Goal: Task Accomplishment & Management: Use online tool/utility

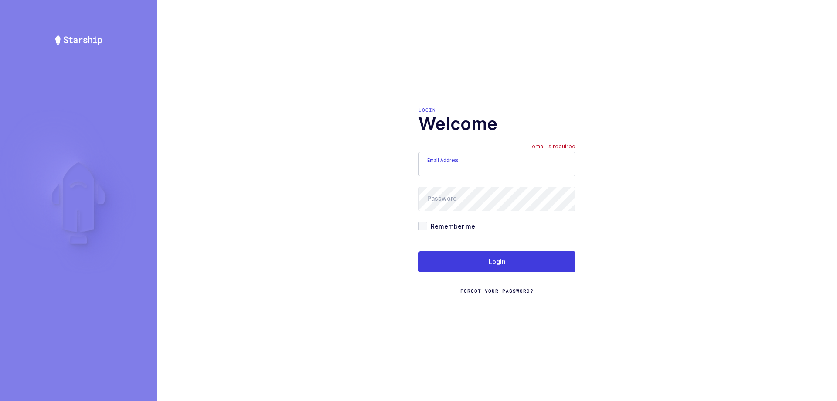
type input "[EMAIL_ADDRESS][DOMAIN_NAME]"
drag, startPoint x: 510, startPoint y: 167, endPoint x: 400, endPoint y: 159, distance: 110.2
click at [401, 160] on div "Login Welcome Email Address mundo@janustrade.com email is required Password Rem…" at bounding box center [497, 200] width 680 height 401
type input "zack1239753@gmail.com"
click at [386, 191] on div "Login Welcome Email Address zack1239753@gmail.com Password Remember me Login Fo…" at bounding box center [497, 200] width 680 height 401
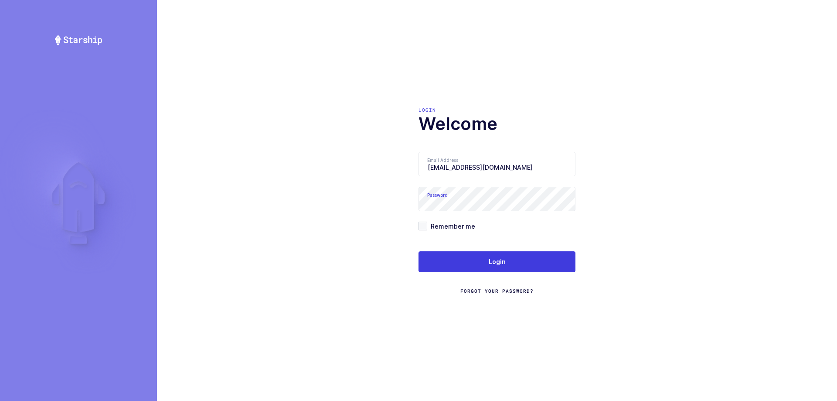
click at [353, 249] on div "Login Welcome Email Address zack1239753@gmail.com Password Remember me Login Fo…" at bounding box center [497, 200] width 680 height 401
click at [464, 272] on div "Login Forgot Your Password?" at bounding box center [497, 272] width 157 height 43
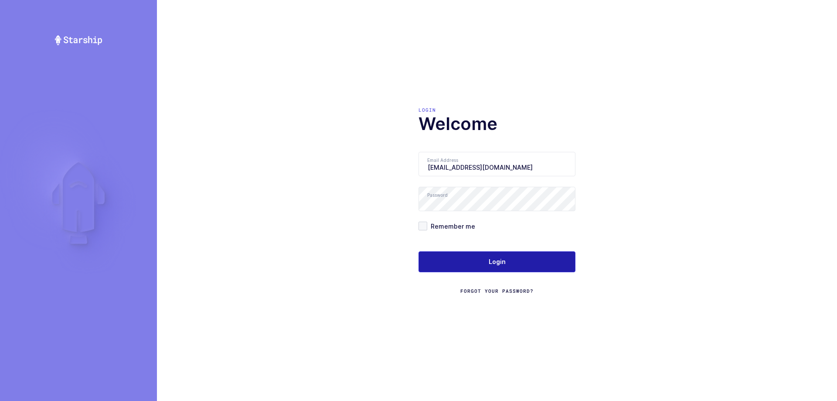
click at [470, 262] on button "Login" at bounding box center [497, 261] width 157 height 21
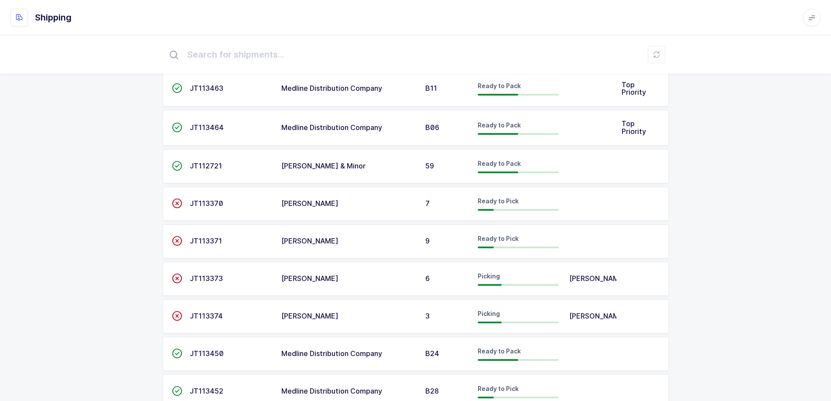
scroll to position [87, 0]
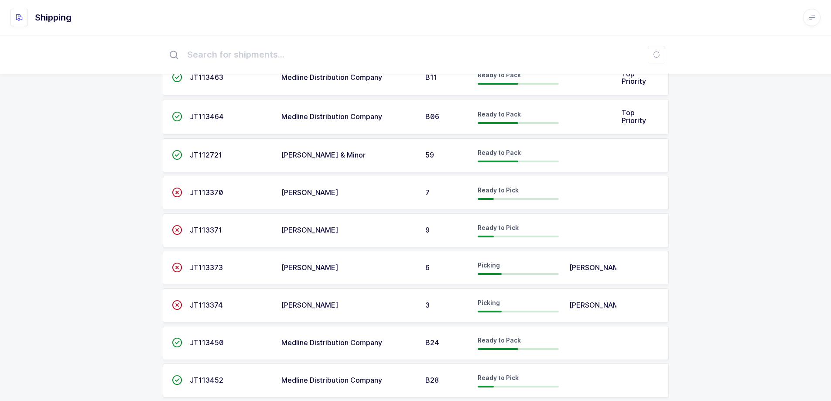
click at [637, 277] on td at bounding box center [642, 268] width 52 height 34
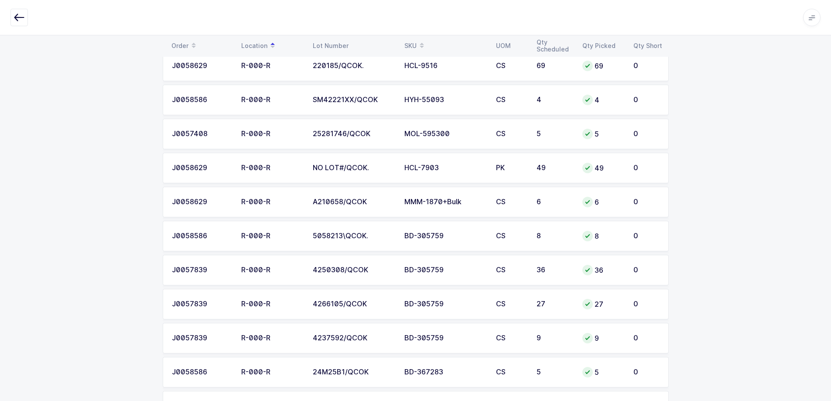
scroll to position [2486, 0]
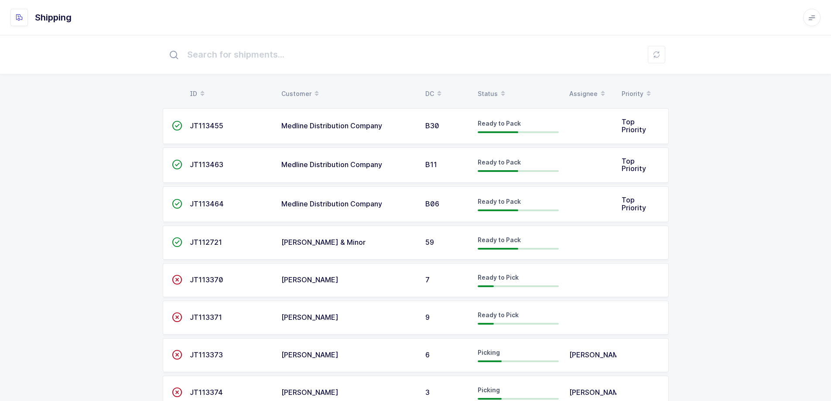
scroll to position [262, 0]
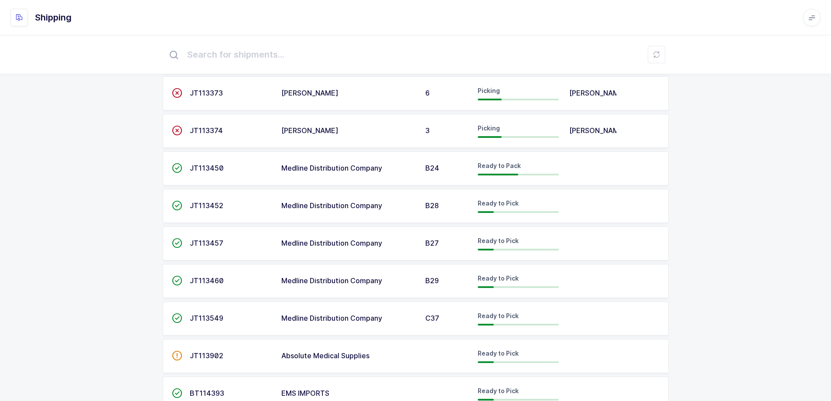
click at [489, 143] on td "Picking" at bounding box center [518, 131] width 92 height 34
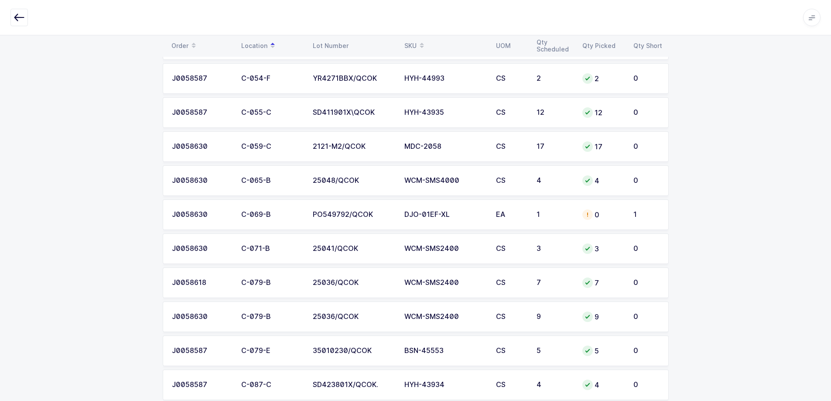
scroll to position [1003, 0]
click at [474, 219] on td "DJO-01EF-XL" at bounding box center [445, 215] width 92 height 31
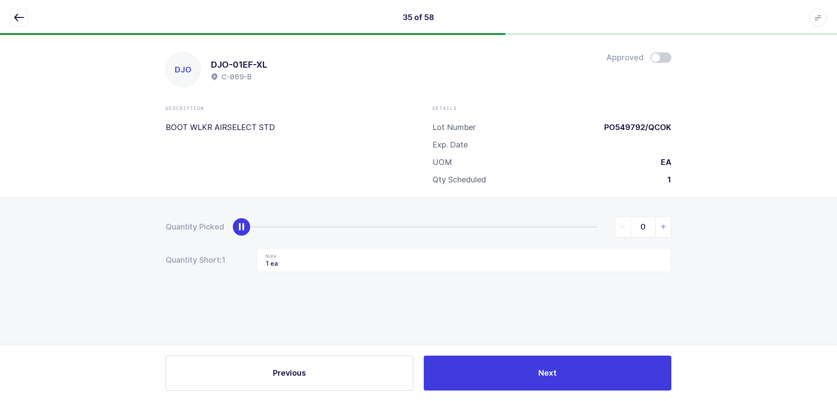
click at [659, 224] on span "slider between 0 and 1" at bounding box center [663, 227] width 16 height 20
type input "1"
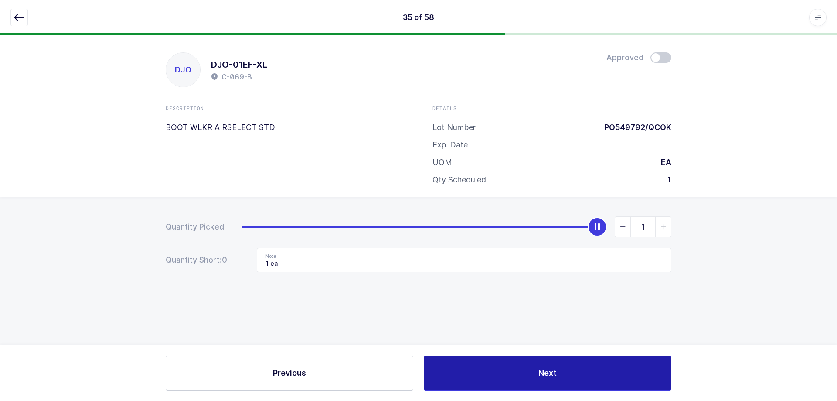
click at [540, 382] on button "Next" at bounding box center [548, 372] width 248 height 35
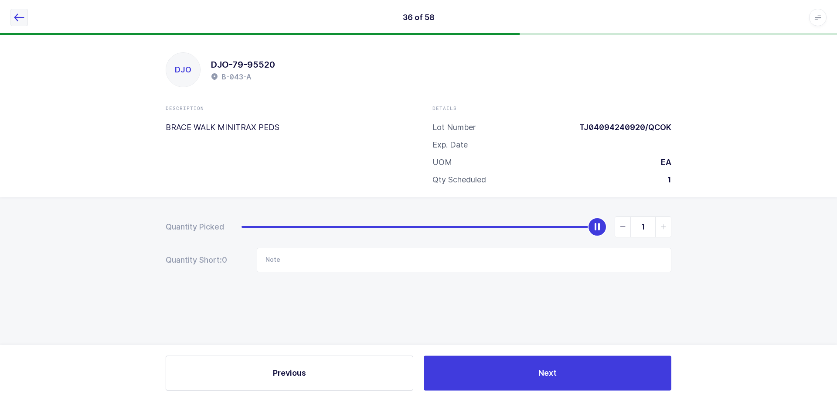
click at [17, 17] on icon "button" at bounding box center [19, 17] width 10 height 10
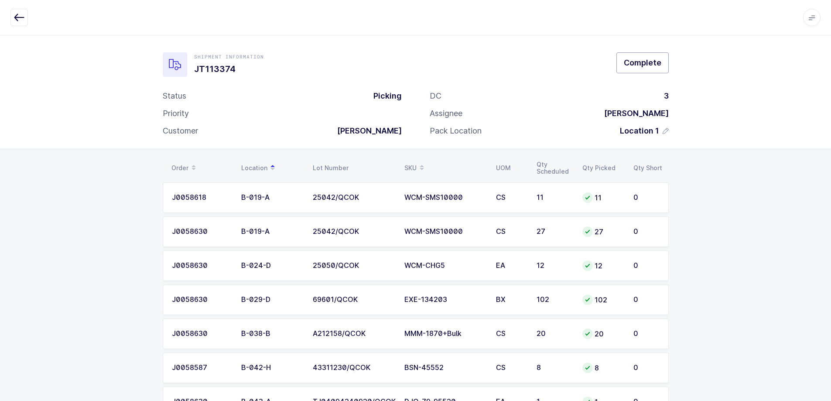
click at [652, 65] on span "Complete" at bounding box center [641, 62] width 37 height 11
click at [815, 15] on div at bounding box center [813, 19] width 7 height 8
click at [20, 25] on button "button" at bounding box center [18, 17] width 17 height 17
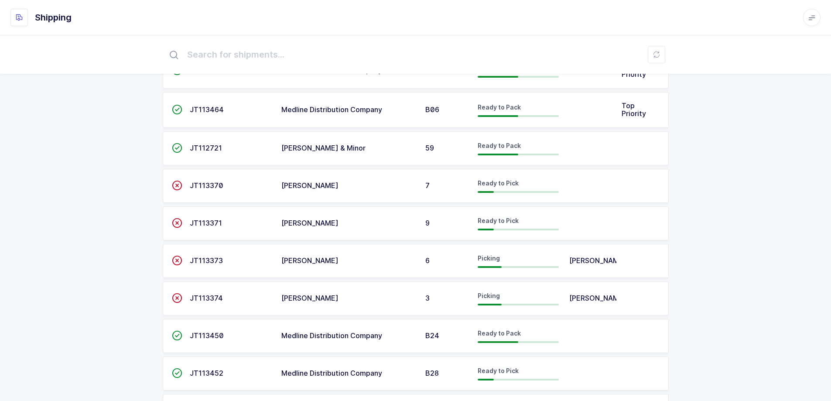
scroll to position [87, 0]
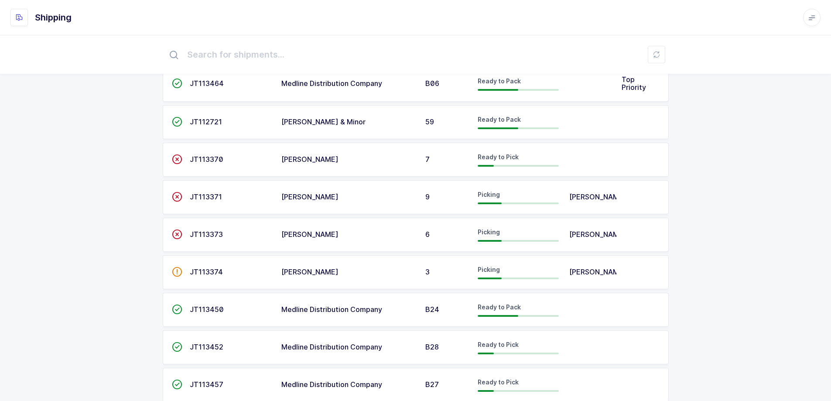
scroll to position [116, 0]
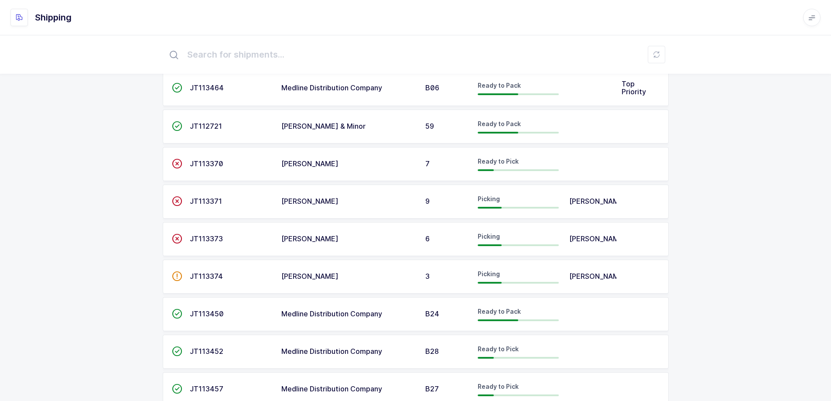
drag, startPoint x: 750, startPoint y: 286, endPoint x: 829, endPoint y: 335, distance: 93.0
click at [829, 335] on div "ID Customer DC Status Assignee Priority  JT113455 Medline Distribution Company…" at bounding box center [415, 266] width 831 height 695
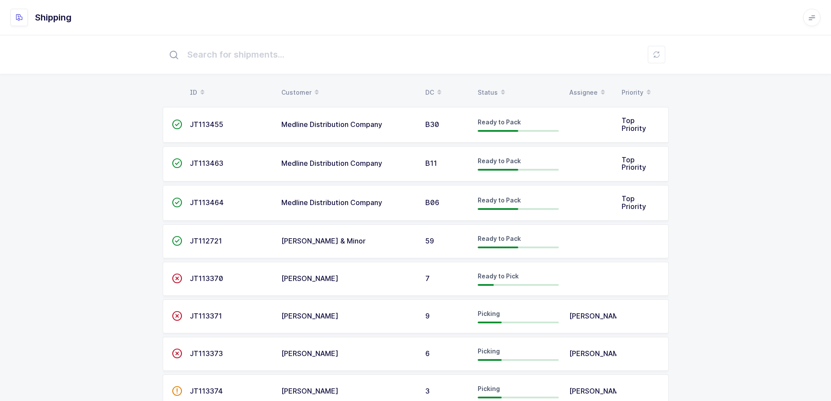
scroll to position [0, 0]
